Goal: Task Accomplishment & Management: Manage account settings

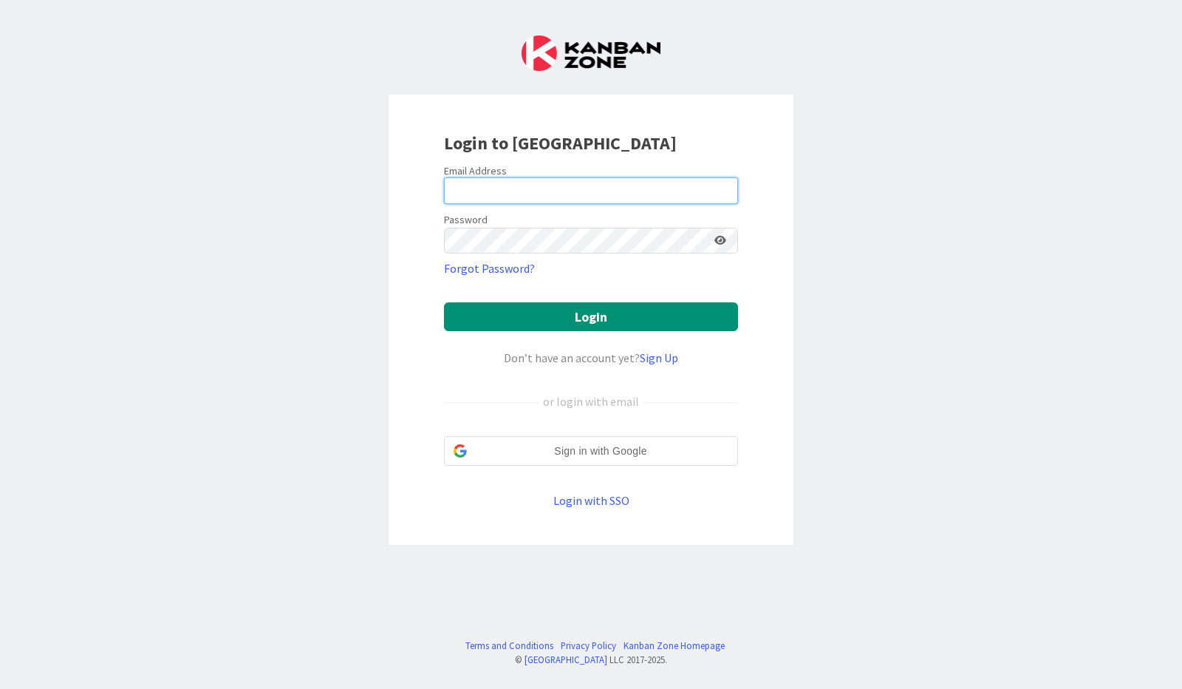
type input "[PERSON_NAME][EMAIL_ADDRESS][PERSON_NAME][DOMAIN_NAME]"
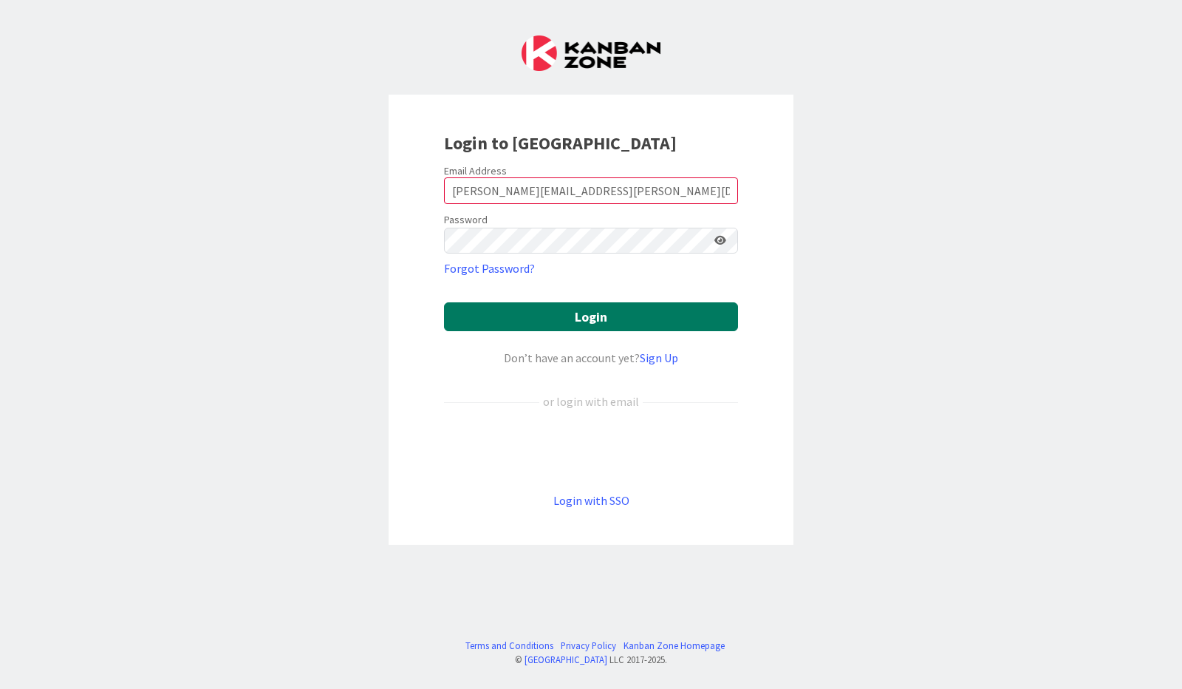
click at [485, 311] on button "Login" at bounding box center [591, 316] width 294 height 29
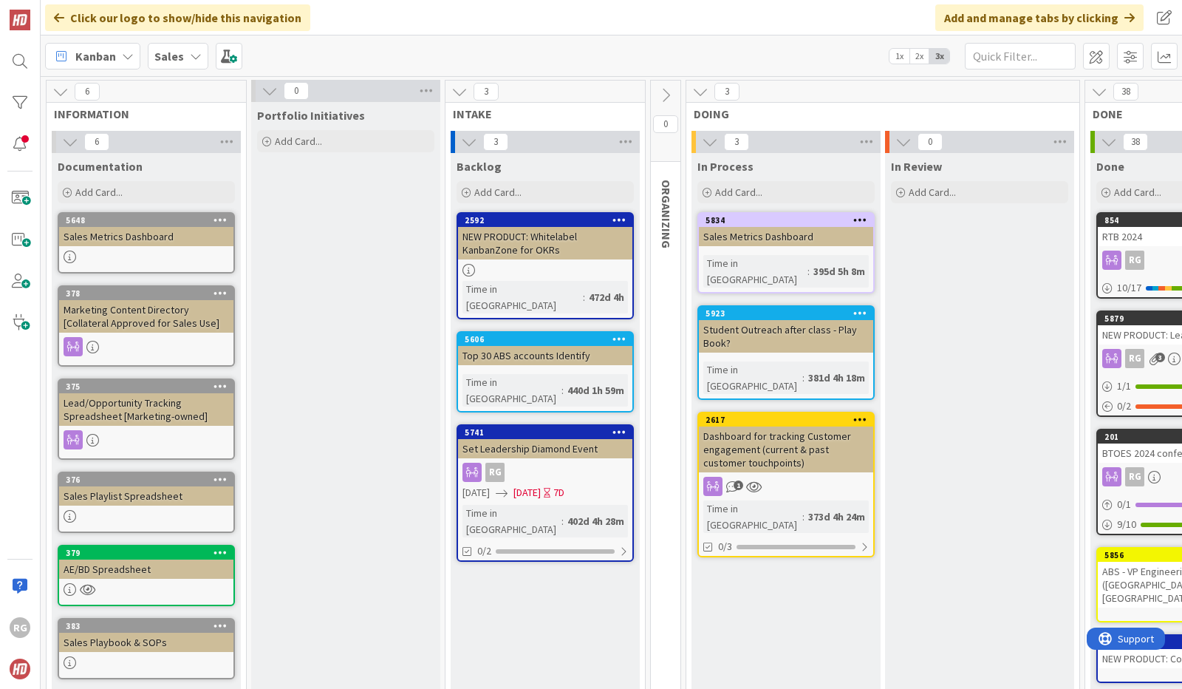
click at [162, 255] on div at bounding box center [146, 256] width 174 height 13
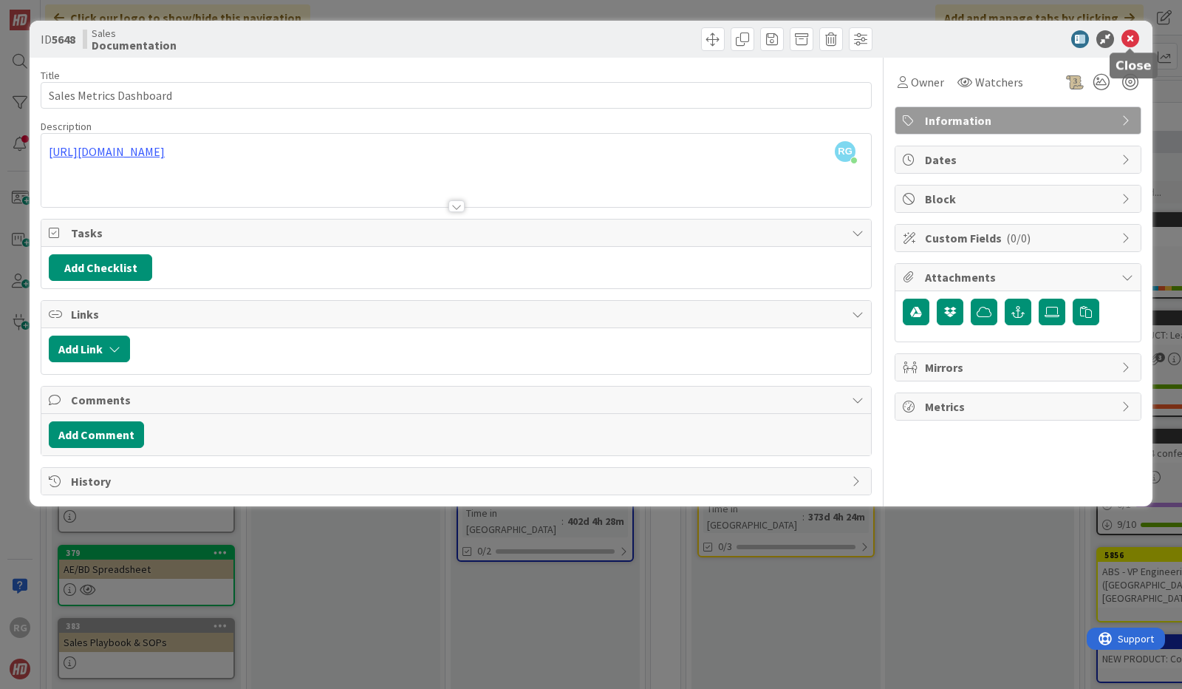
click at [1132, 30] on icon at bounding box center [1131, 39] width 18 height 18
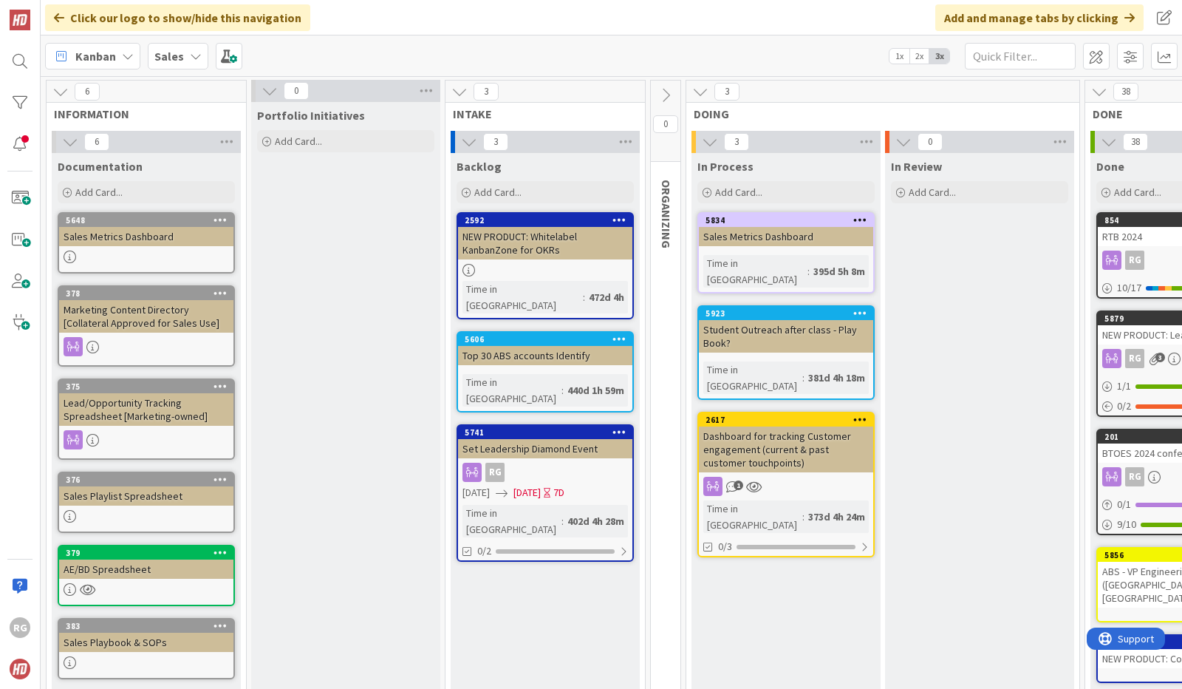
click at [154, 310] on div "Marketing Content Directory [Collateral Approved for Sales Use]" at bounding box center [146, 316] width 174 height 33
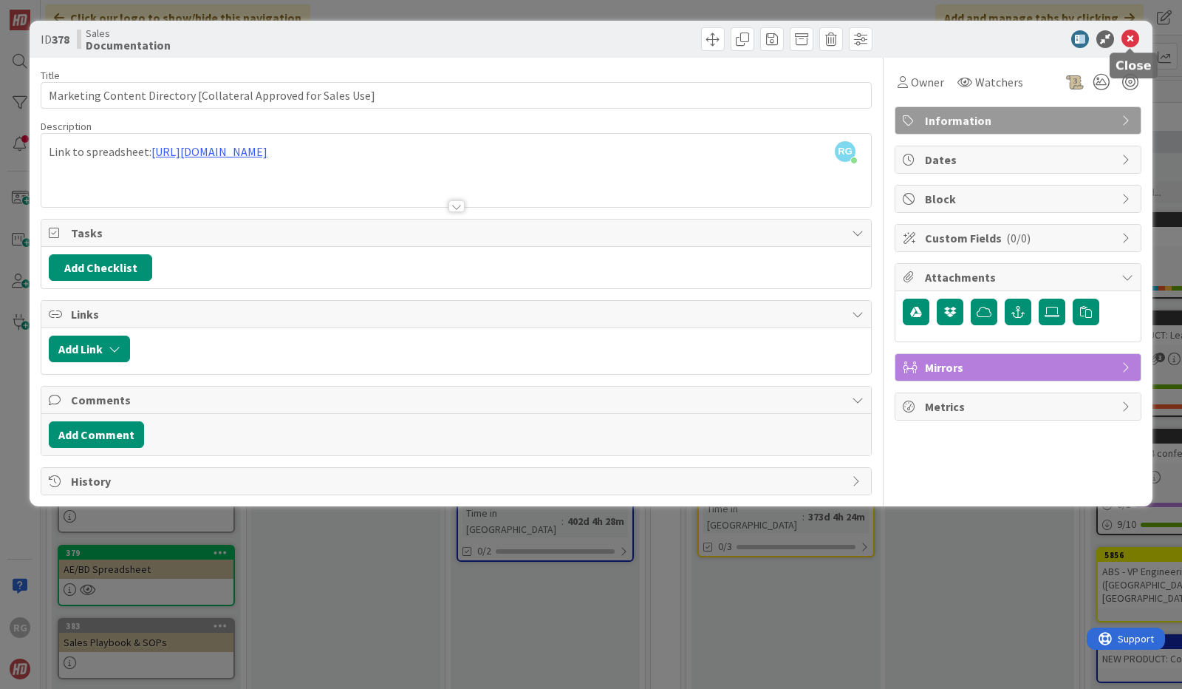
click at [1133, 34] on icon at bounding box center [1131, 39] width 18 height 18
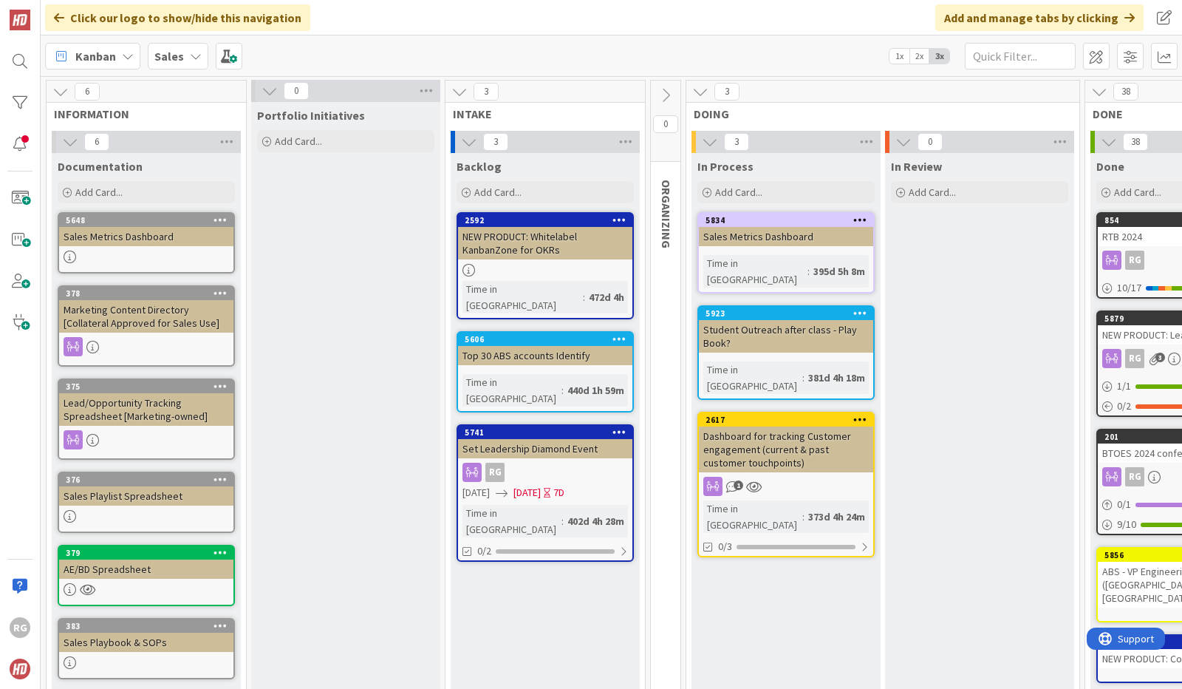
click at [187, 496] on div "Sales Playlist Spreadsheet" at bounding box center [146, 495] width 174 height 19
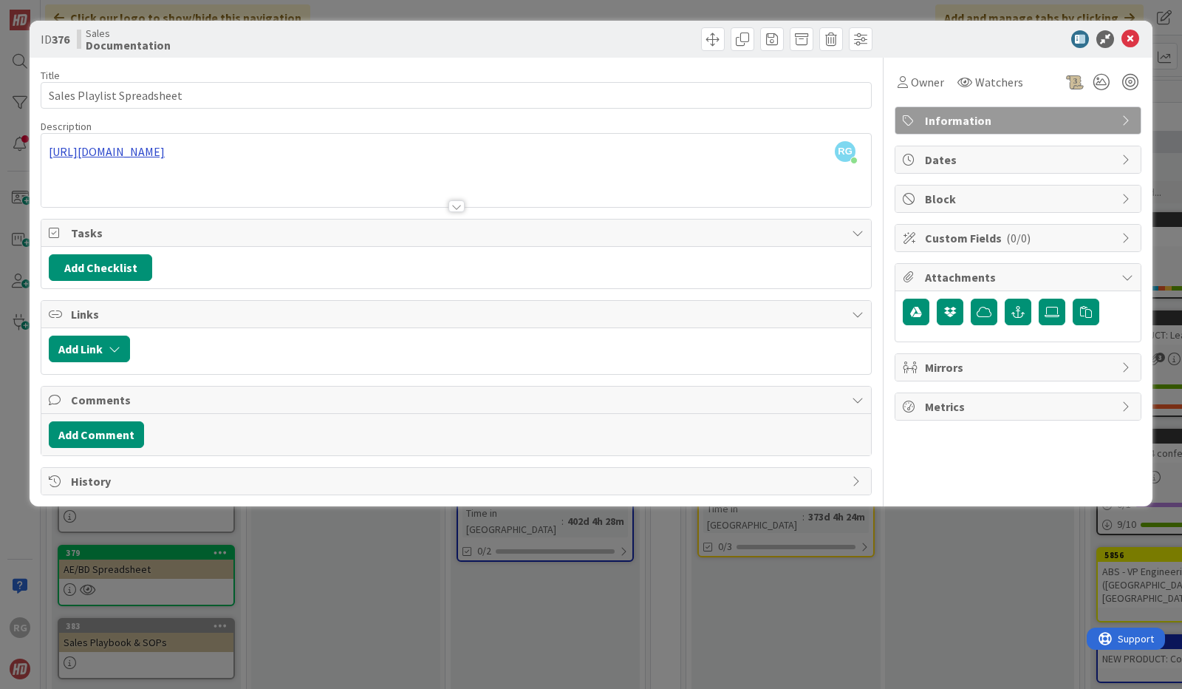
click at [359, 154] on div "RG [PERSON_NAME] just joined [URL][DOMAIN_NAME]" at bounding box center [456, 170] width 830 height 73
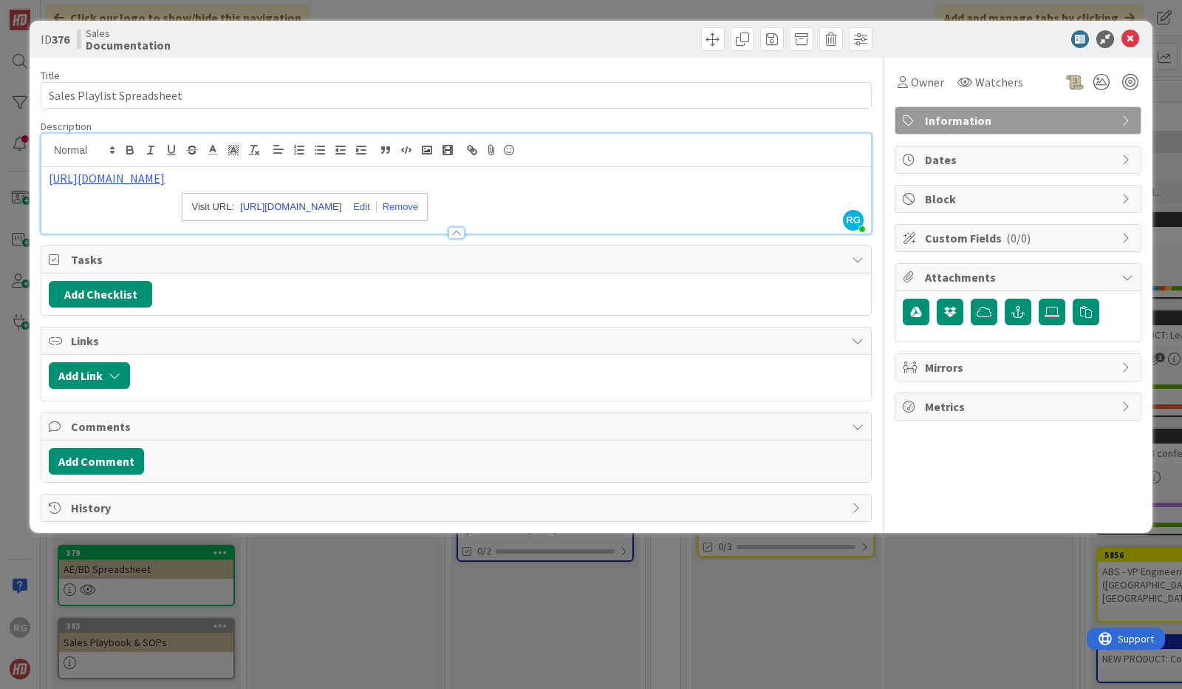
click at [305, 206] on link "[URL][DOMAIN_NAME]" at bounding box center [290, 206] width 101 height 19
click at [1132, 38] on icon at bounding box center [1131, 39] width 18 height 18
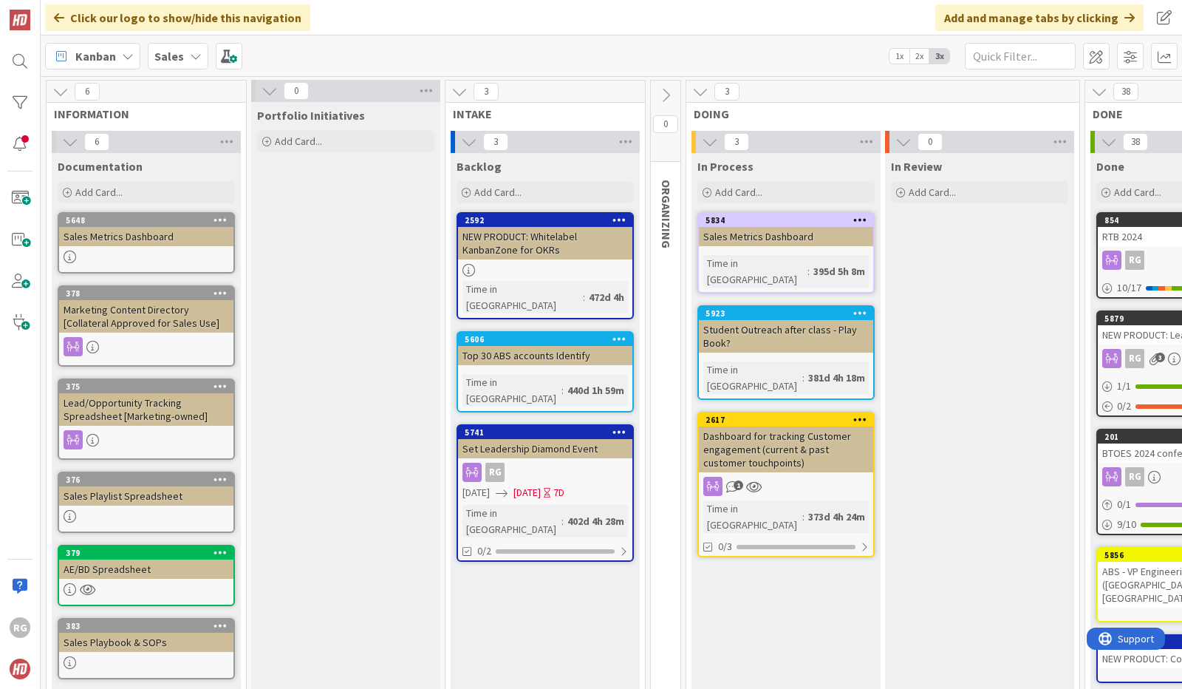
click at [166, 576] on div "AE/BD Spreadsheet" at bounding box center [146, 568] width 174 height 19
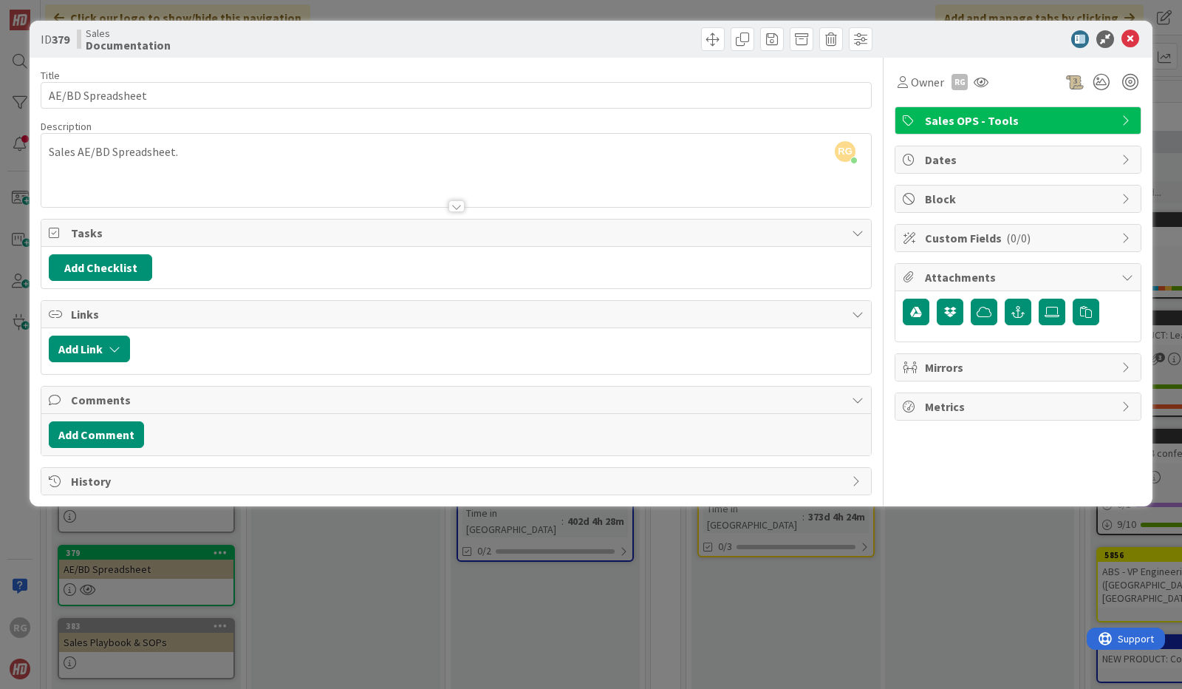
click at [457, 202] on div at bounding box center [456, 206] width 16 height 12
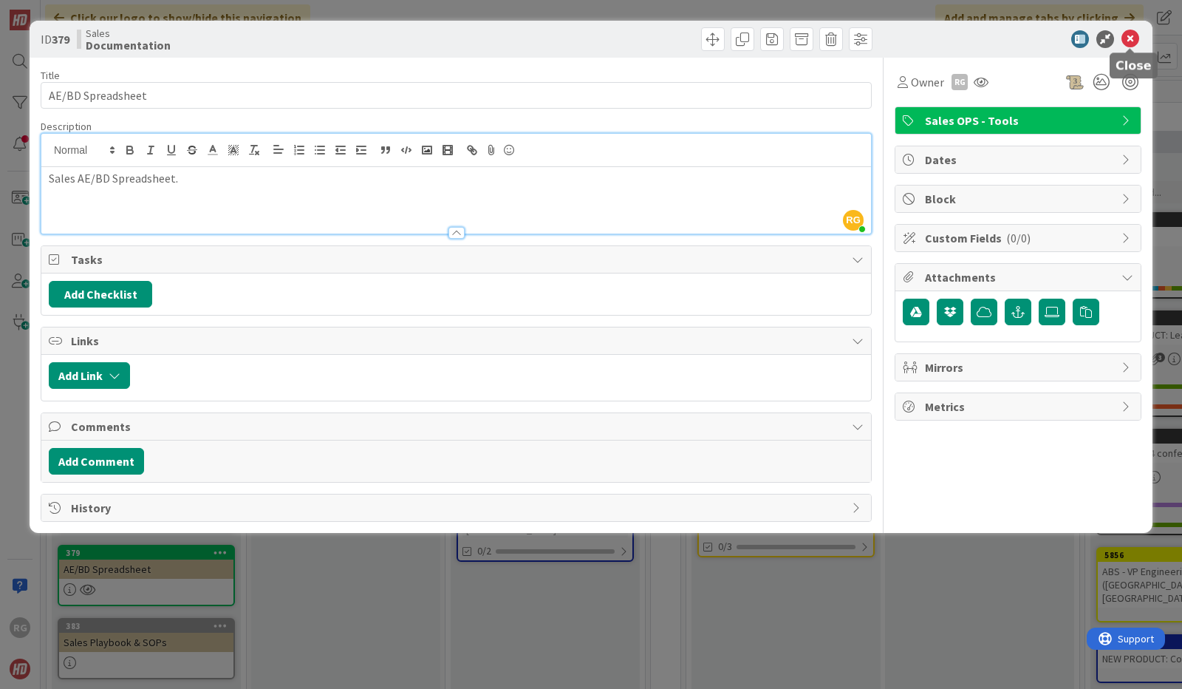
click at [1130, 36] on icon at bounding box center [1131, 39] width 18 height 18
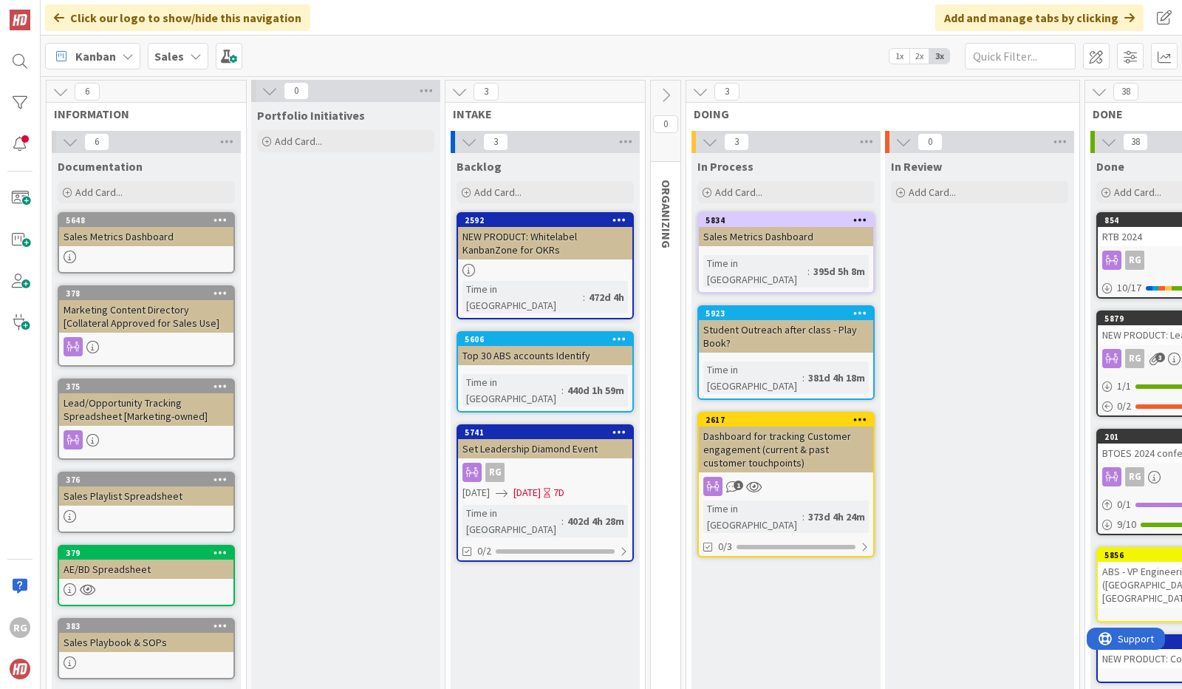
click at [218, 553] on icon at bounding box center [221, 552] width 14 height 10
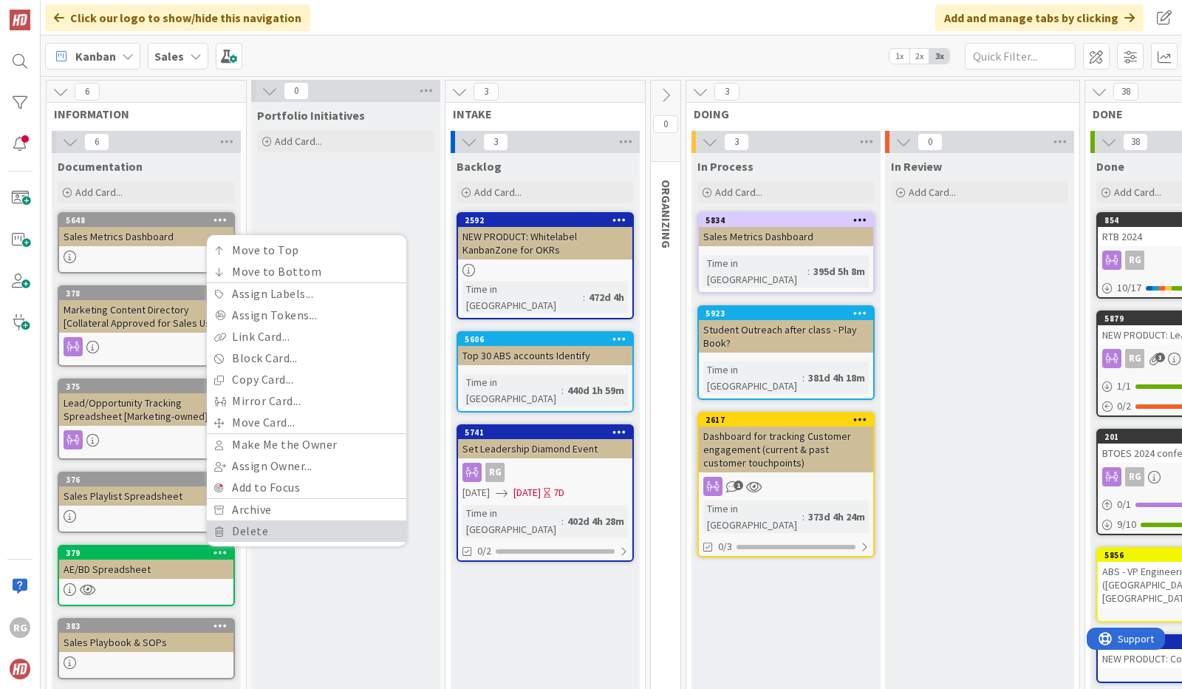
click at [235, 536] on link "Delete" at bounding box center [306, 530] width 199 height 21
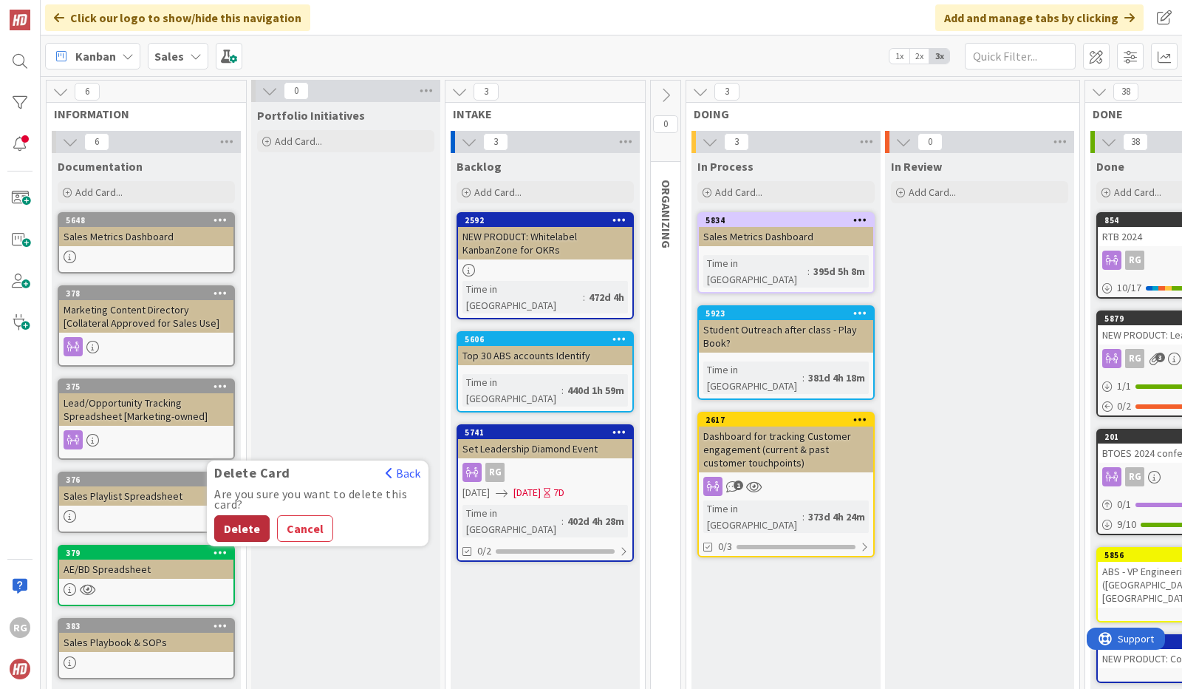
click at [236, 528] on button "Delete" at bounding box center [241, 528] width 55 height 27
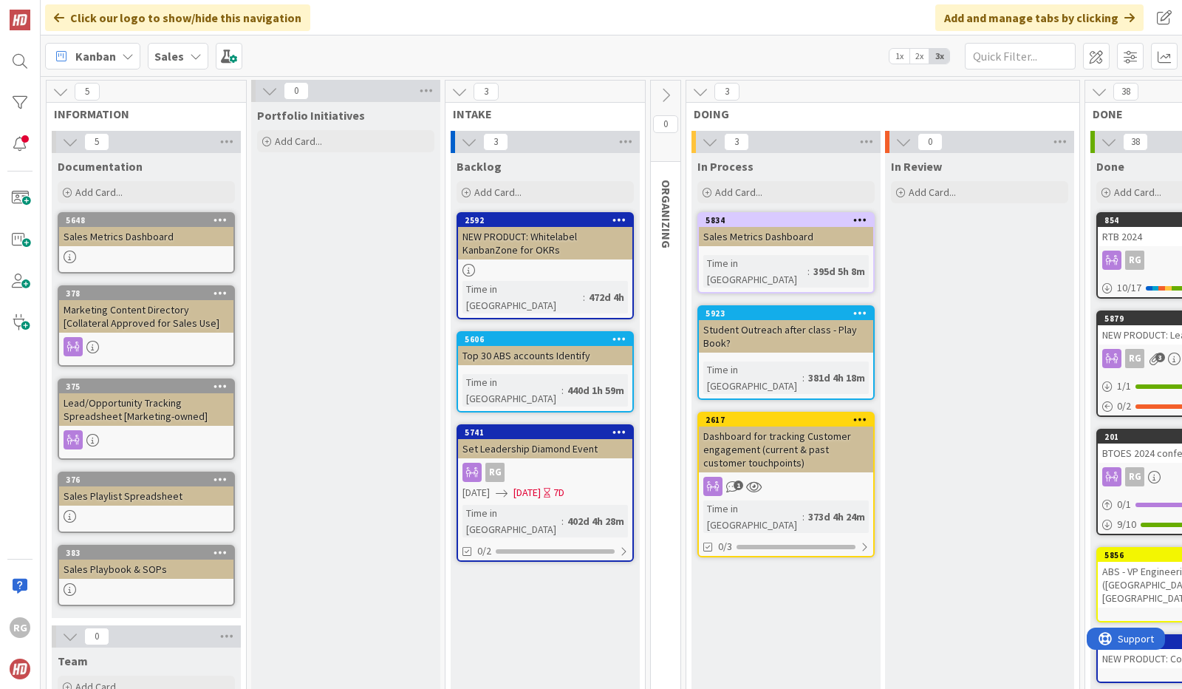
click at [203, 581] on link "383 Sales Playbook & SOPs" at bounding box center [146, 575] width 177 height 61
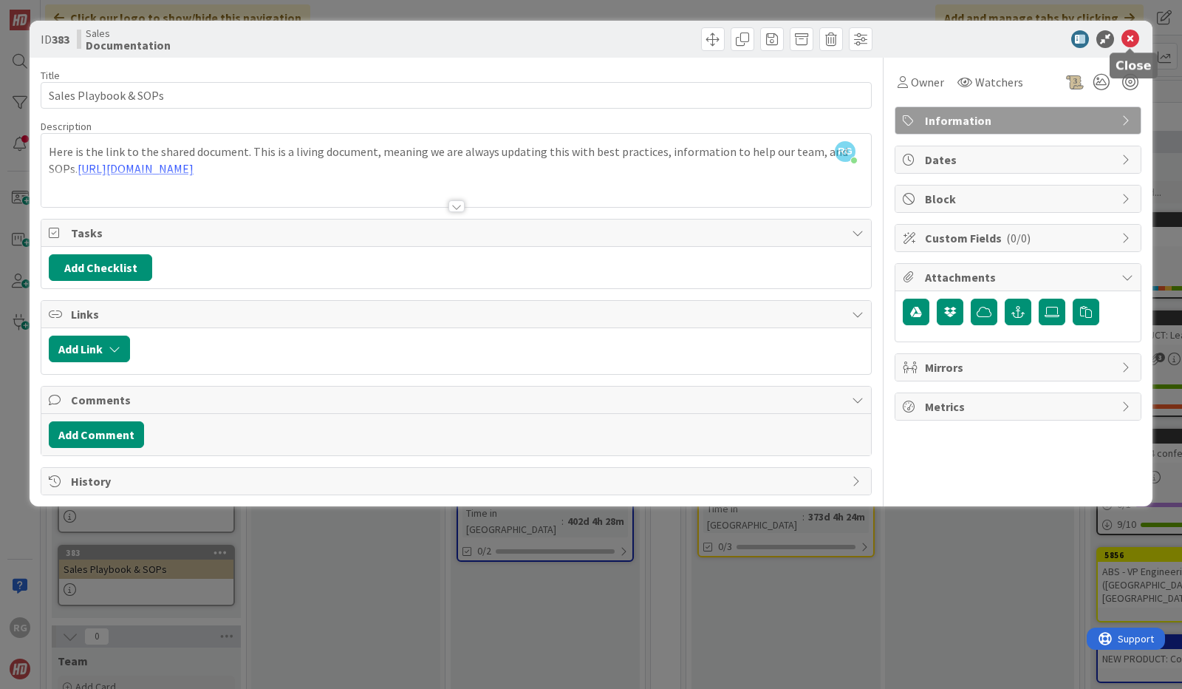
click at [1132, 35] on icon at bounding box center [1131, 39] width 18 height 18
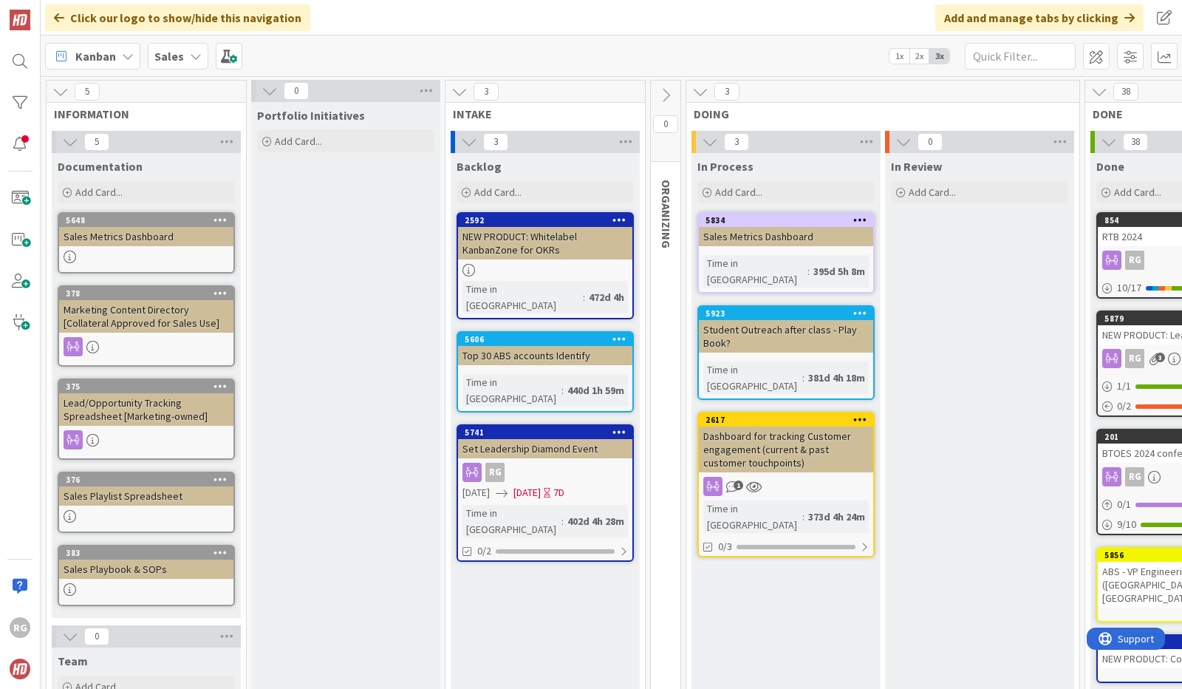
click at [663, 94] on icon at bounding box center [666, 95] width 16 height 16
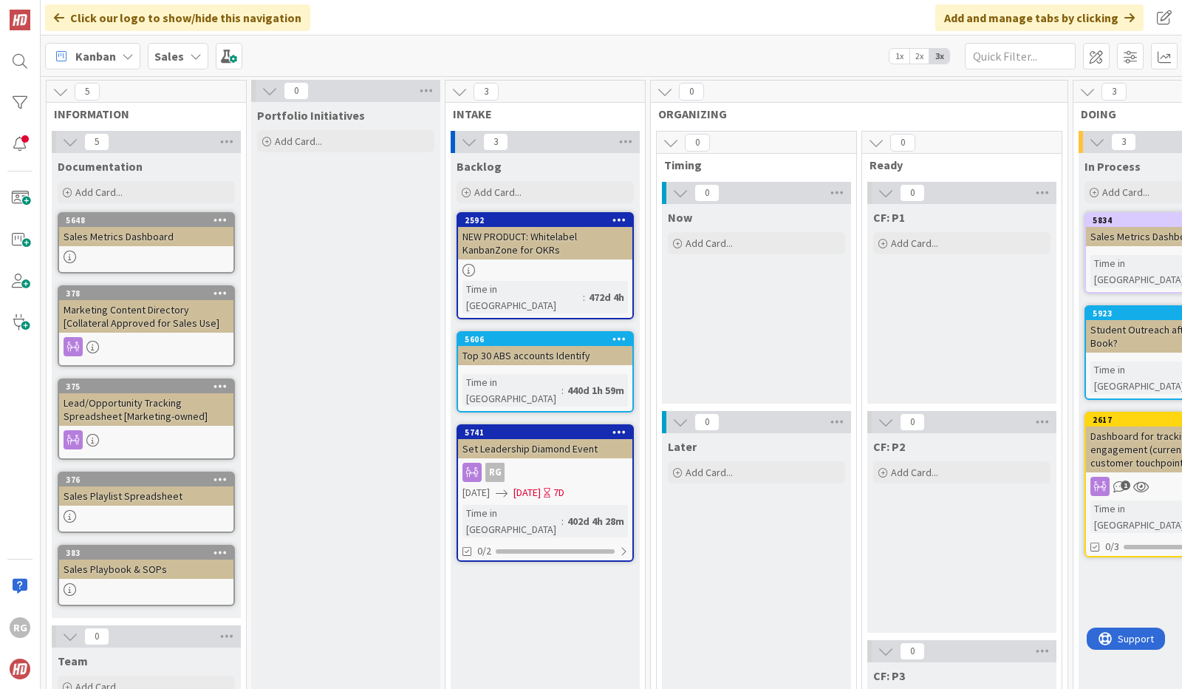
click at [1017, 98] on div "0" at bounding box center [859, 92] width 417 height 22
drag, startPoint x: 1017, startPoint y: 98, endPoint x: 716, endPoint y: 117, distance: 301.4
click at [716, 117] on span "ORGANIZING" at bounding box center [853, 113] width 391 height 15
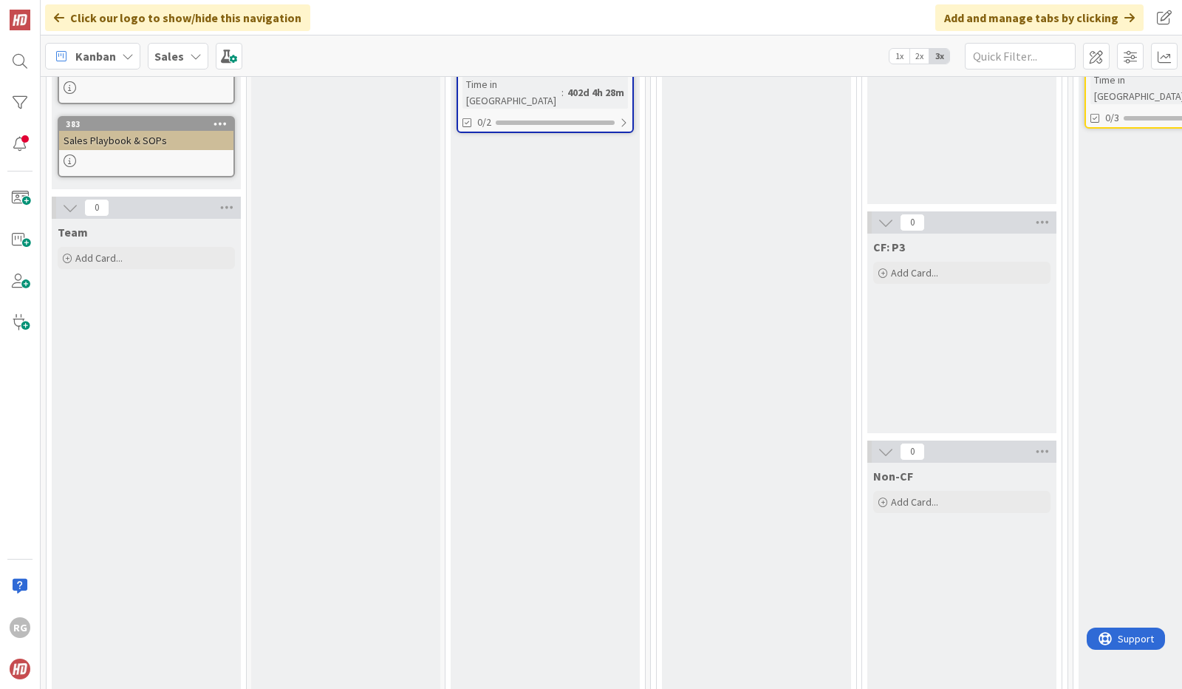
scroll to position [439, 0]
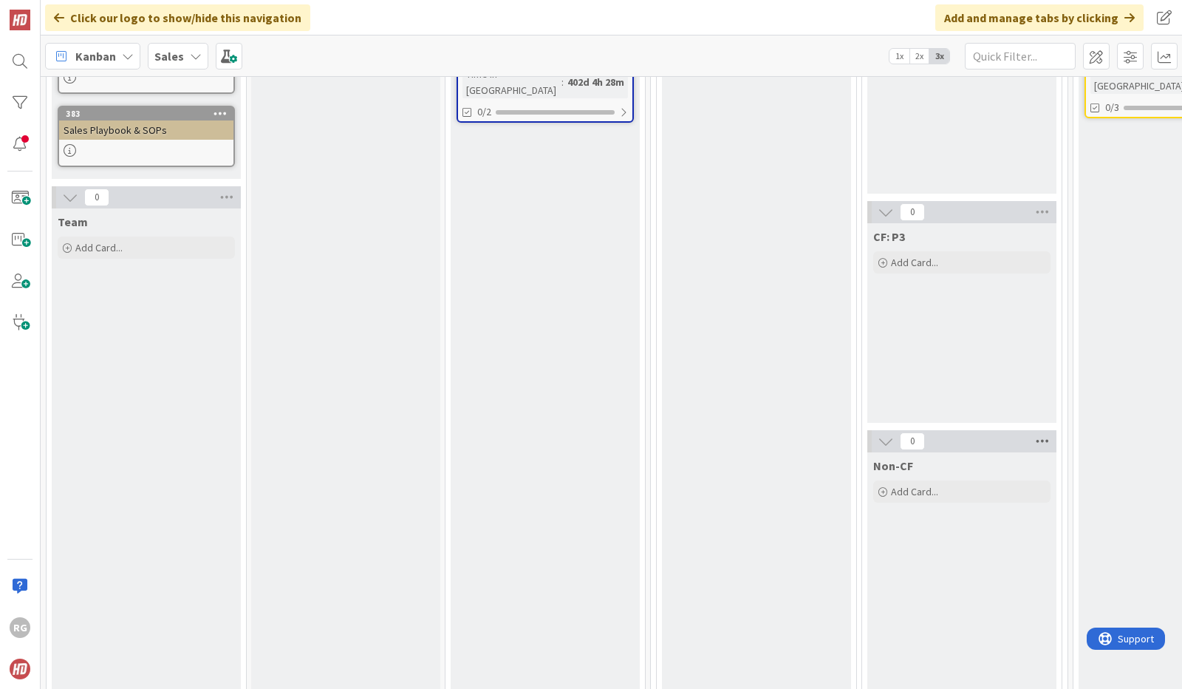
click at [1044, 439] on icon at bounding box center [1042, 441] width 19 height 22
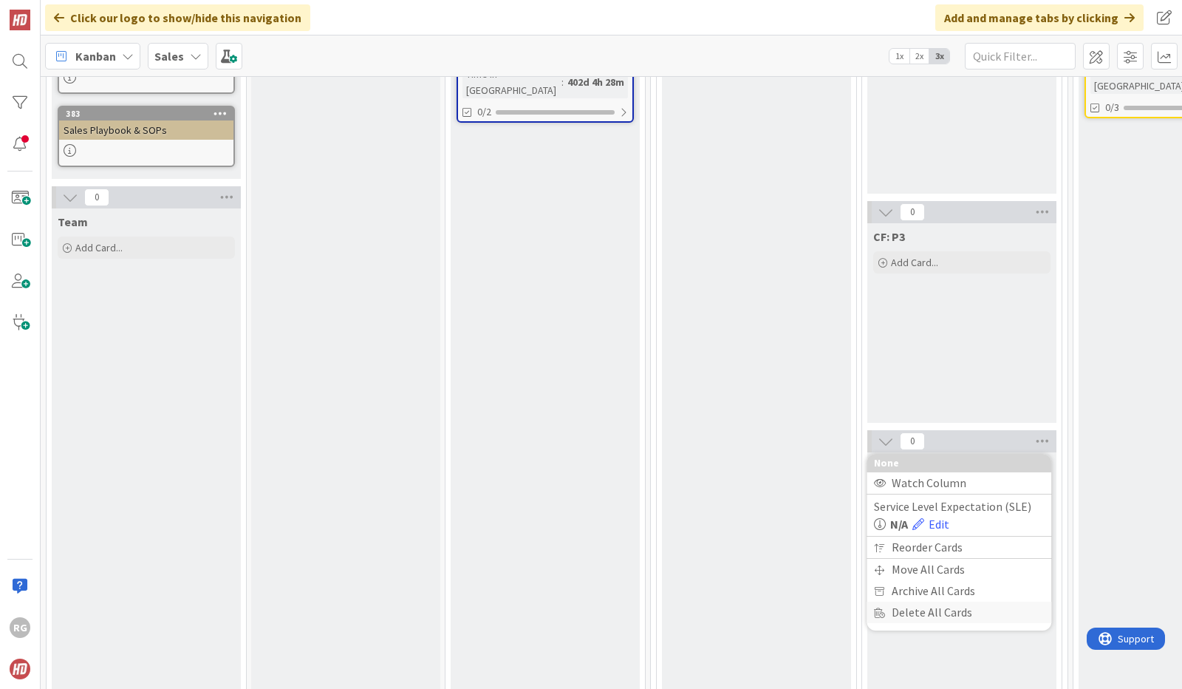
click at [904, 607] on div "Delete All Cards" at bounding box center [959, 611] width 185 height 21
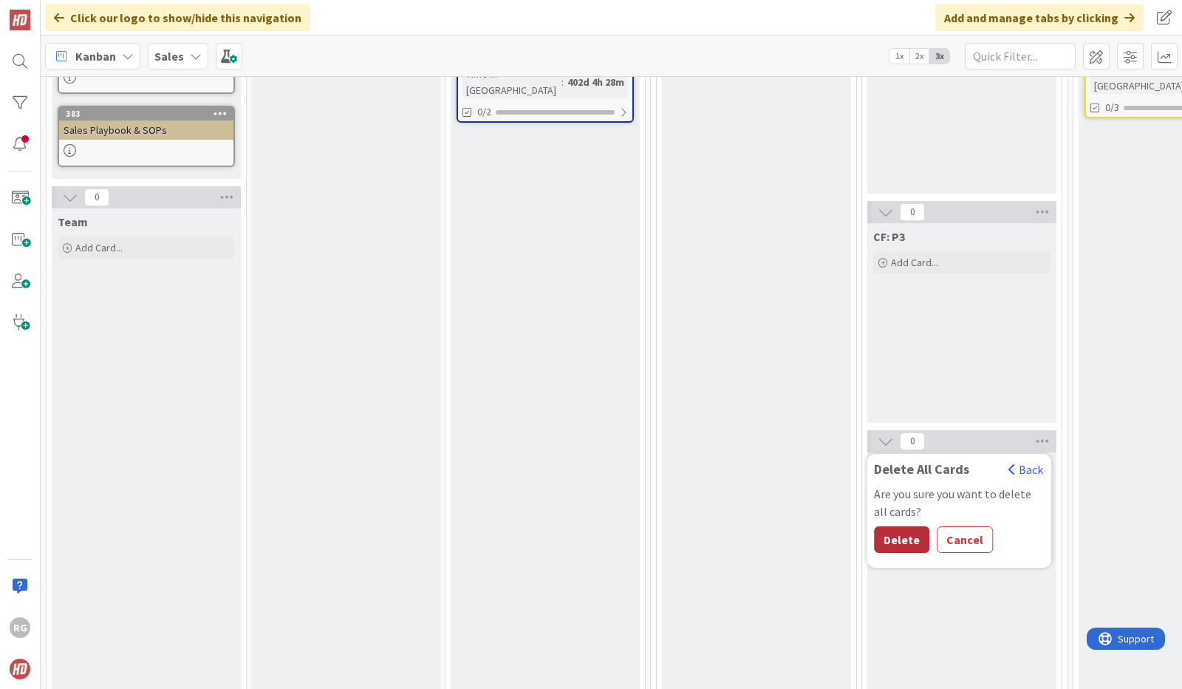
click at [900, 539] on button "Delete" at bounding box center [901, 539] width 55 height 27
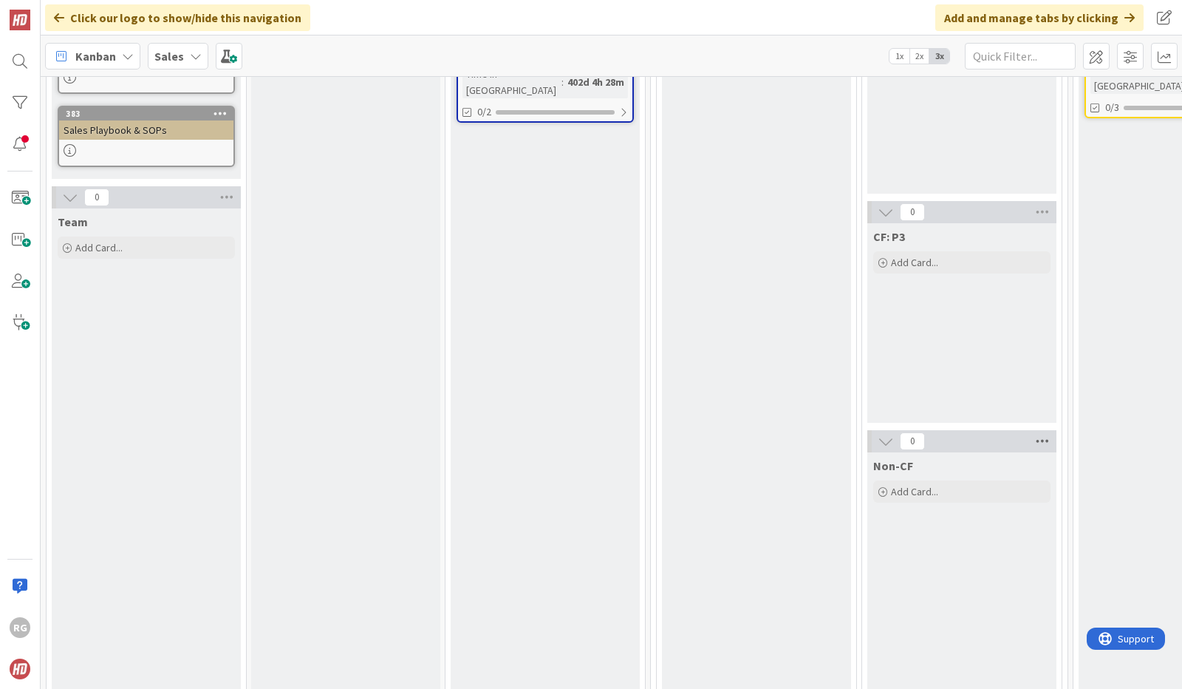
click at [1043, 432] on icon at bounding box center [1042, 441] width 19 height 22
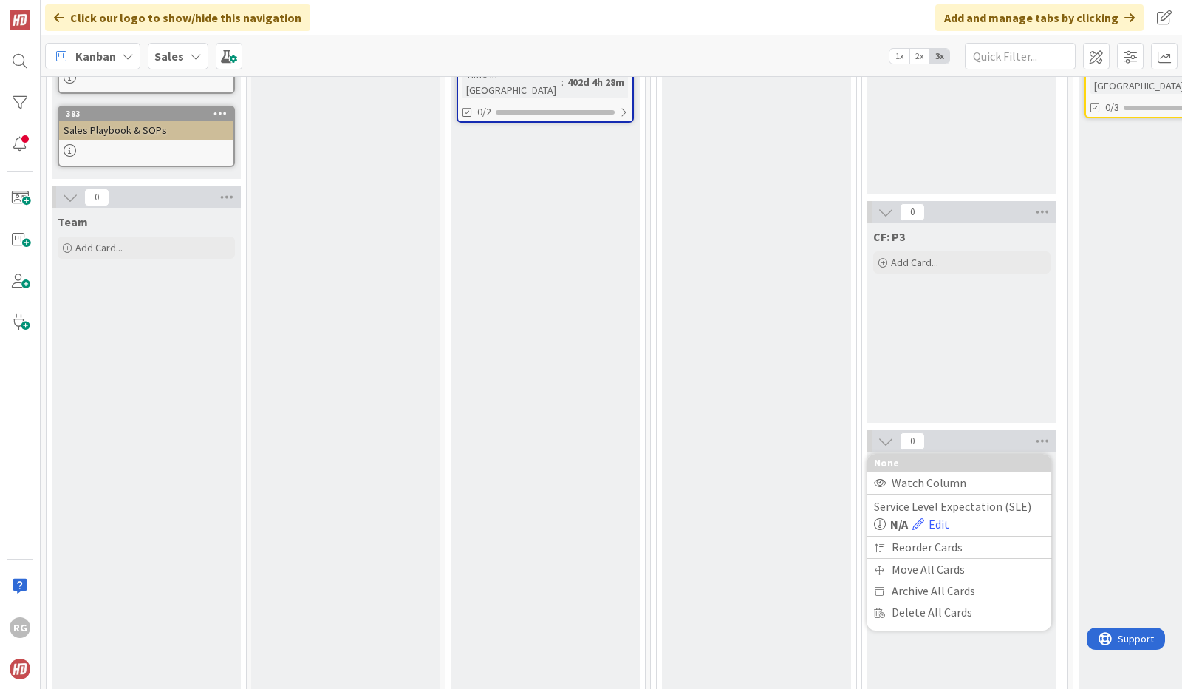
click at [789, 558] on div "Later Add Card..." at bounding box center [756, 358] width 189 height 728
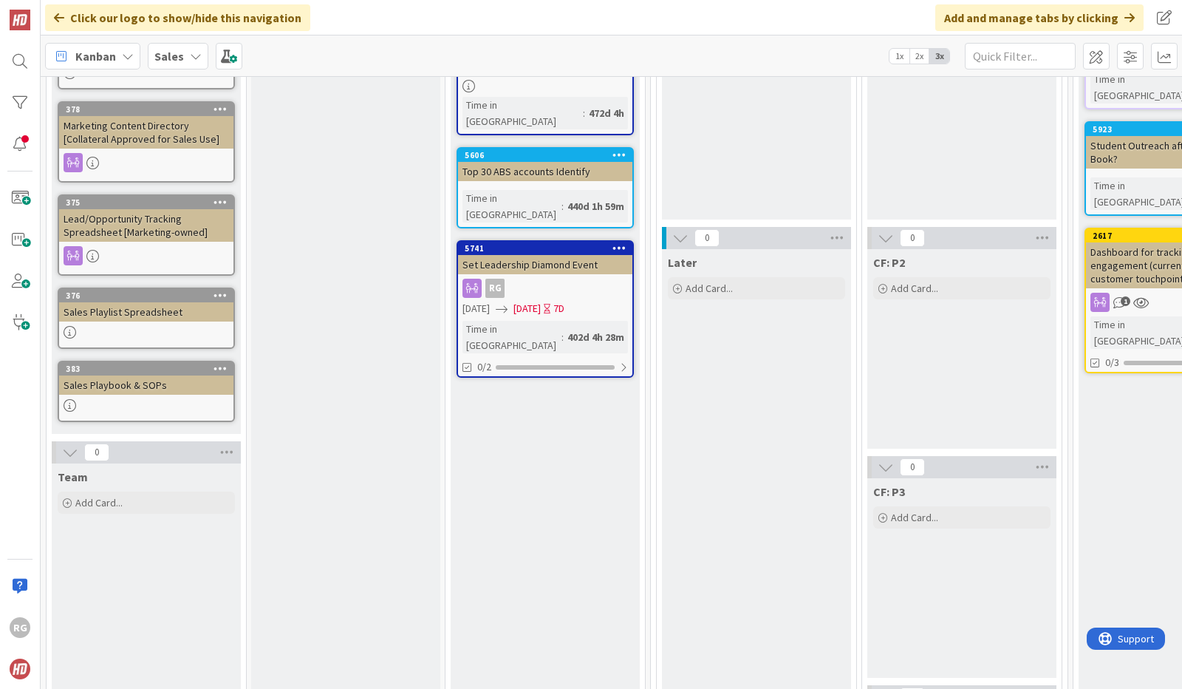
scroll to position [0, 0]
